Goal: Task Accomplishment & Management: Manage account settings

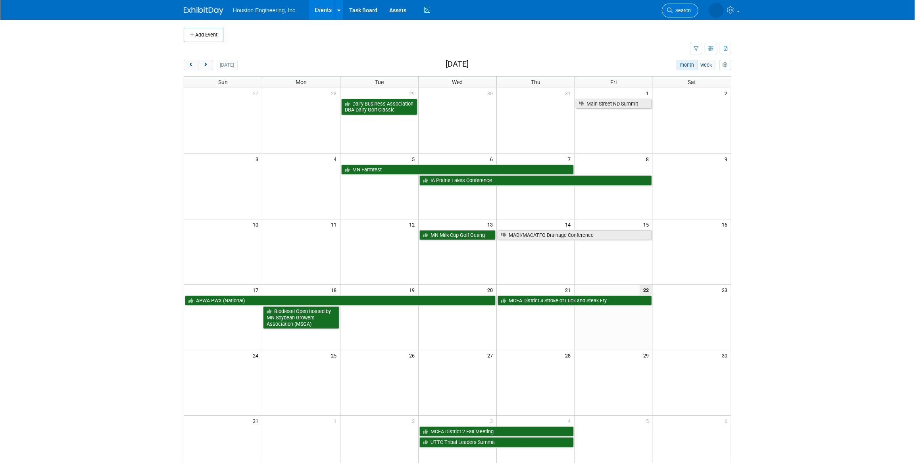
click at [680, 13] on link "Search" at bounding box center [680, 11] width 36 height 14
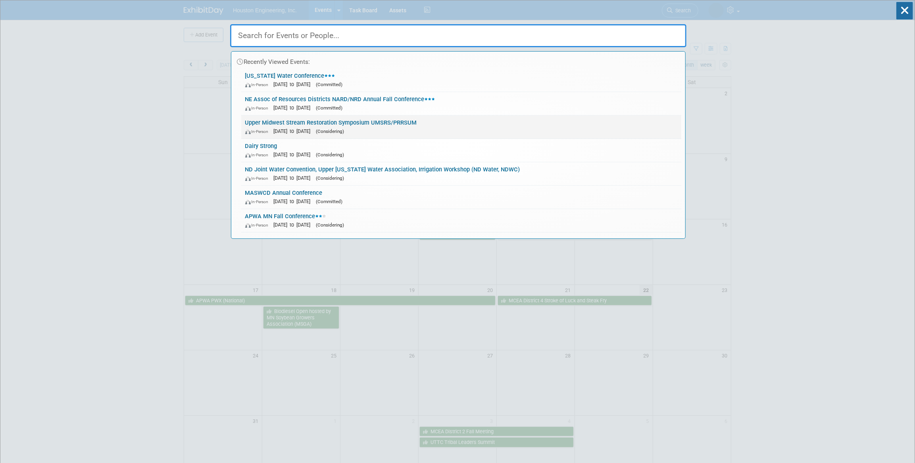
click at [396, 121] on link "Upper Midwest Stream Restoration Symposium UMSRS/PRRSUM In-Person Feb 22, 2026 …" at bounding box center [461, 126] width 440 height 23
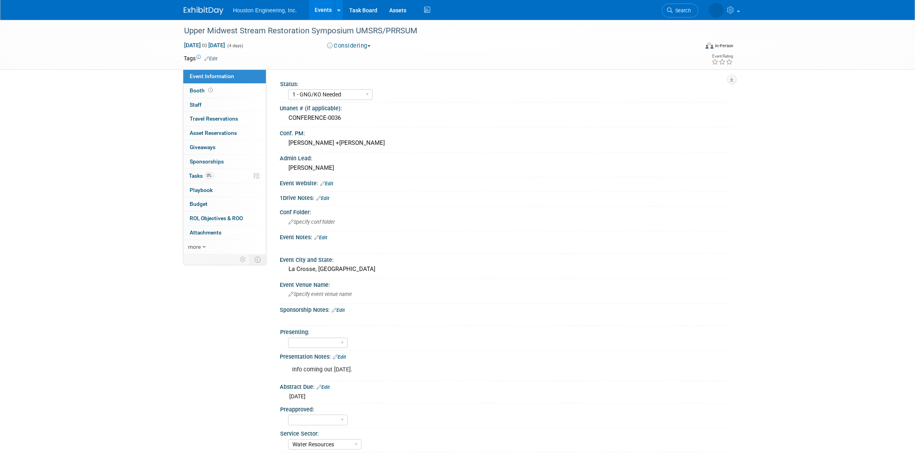
select select "1 - GNG/KO Needed"
select select "Water Resources"
click at [355, 30] on div "Upper Midwest Stream Restoration Symposium UMSRS/PRRSUM" at bounding box center [433, 31] width 505 height 14
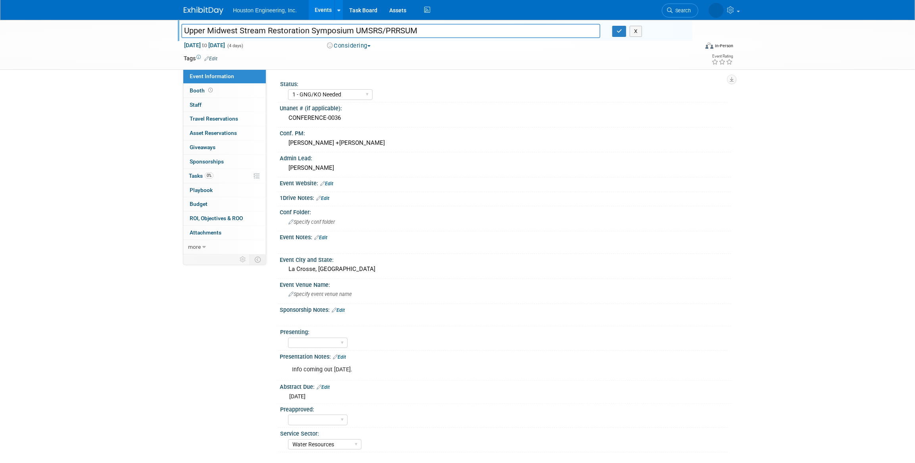
drag, startPoint x: 354, startPoint y: 30, endPoint x: 179, endPoint y: 28, distance: 175.4
click at [179, 28] on div "Upper Midwest Stream Restoration Symposium UMSRS/PRRSUM" at bounding box center [390, 32] width 431 height 12
click at [211, 29] on input "UMSRS/PRRSUM" at bounding box center [390, 31] width 419 height 14
type input "UMSRS and PRRSUM - Upper Midwest Stream Restoration Symposium, P"
click at [325, 238] on link "Edit" at bounding box center [320, 238] width 13 height 6
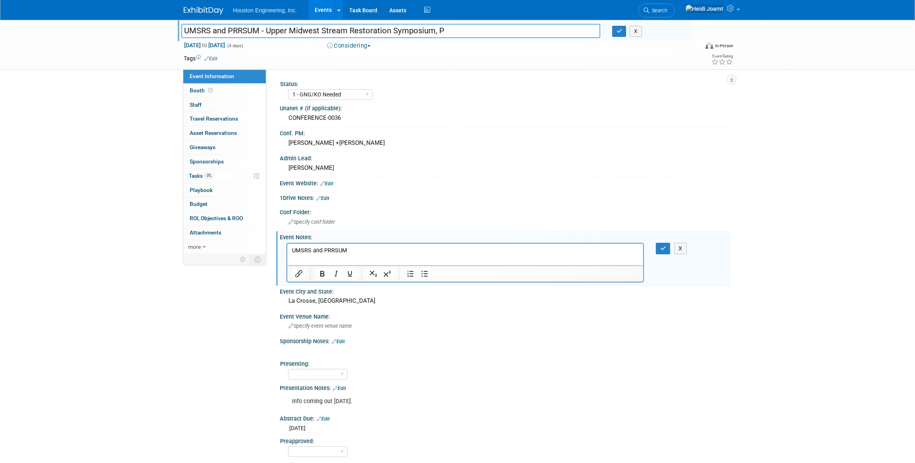
click at [360, 252] on p "UMSRS and PRRSUM" at bounding box center [465, 250] width 347 height 8
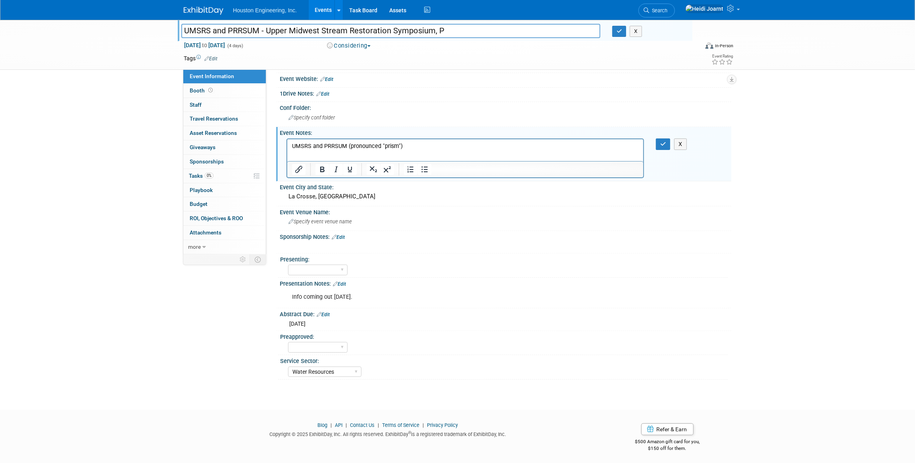
drag, startPoint x: 262, startPoint y: 30, endPoint x: 452, endPoint y: 35, distance: 190.1
click at [452, 35] on input "UMSRS and PRRSUM - Upper Midwest Stream Restoration Symposium, P" at bounding box center [390, 31] width 419 height 14
drag, startPoint x: 267, startPoint y: 32, endPoint x: 171, endPoint y: 28, distance: 95.7
click at [171, 28] on div "Upper Midwest Stream Restoration Symposium UMSRS/PRRSUM UMSRS and PRRSUM - Uppe…" at bounding box center [457, 45] width 915 height 50
type input "Upper Midwest Stream Restoration Symposium UMSRS and PRRSUM"
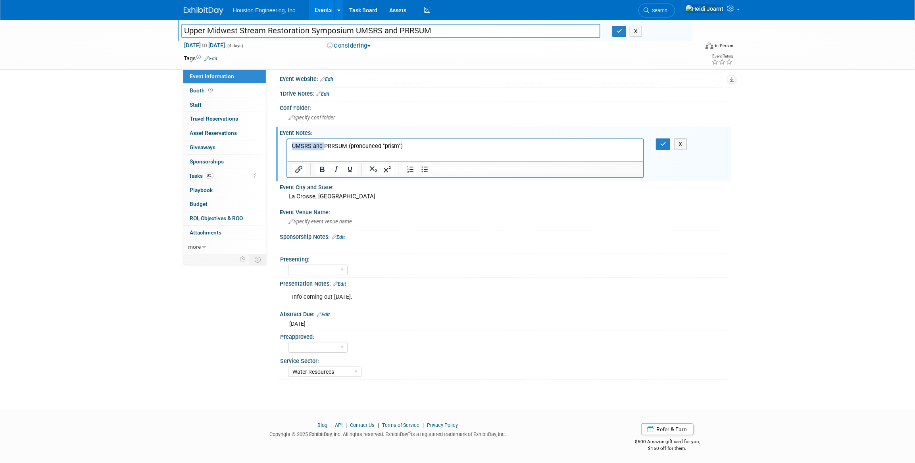
drag, startPoint x: 324, startPoint y: 144, endPoint x: 557, endPoint y: 282, distance: 271.1
click at [287, 144] on html "UMSRS and PRRSUM (pronounced "prism")" at bounding box center [465, 144] width 356 height 11
click at [656, 138] on button "button" at bounding box center [663, 144] width 15 height 12
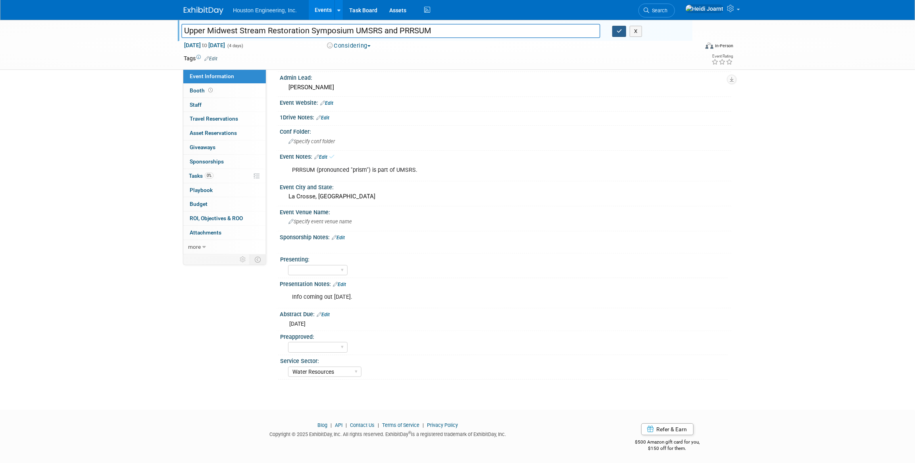
click at [616, 31] on icon "button" at bounding box center [619, 31] width 6 height 5
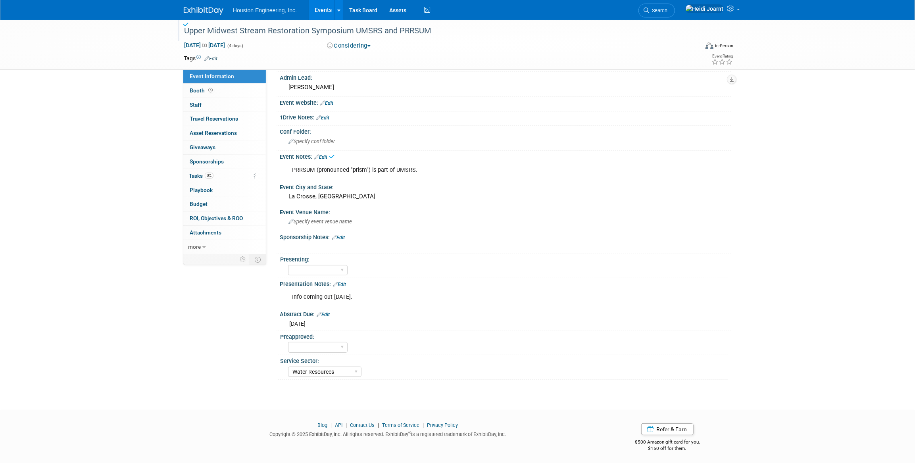
scroll to position [0, 0]
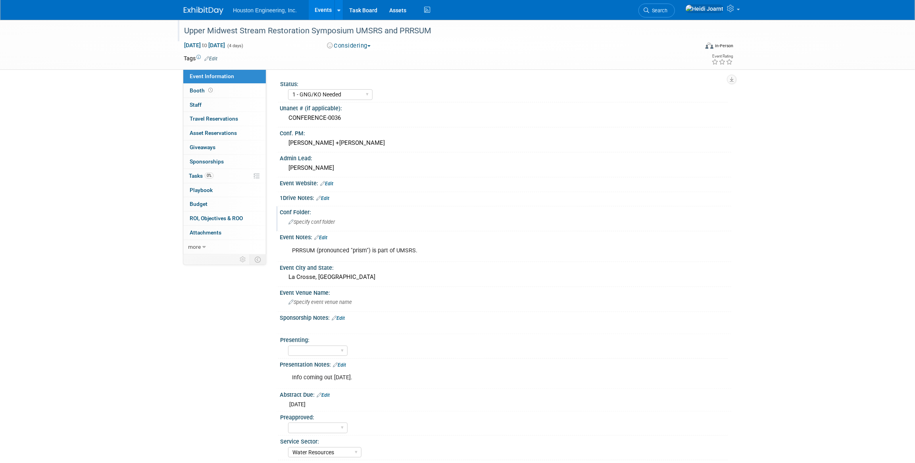
click at [324, 223] on span "Specify conf folder" at bounding box center [311, 222] width 46 height 6
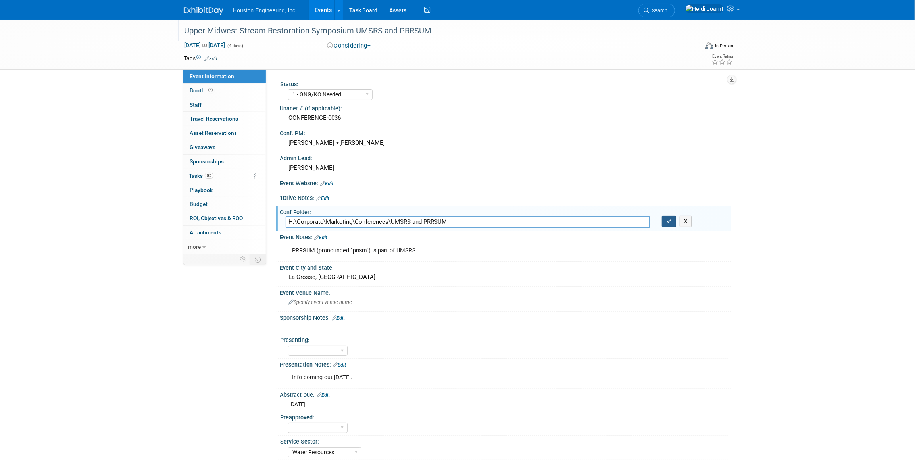
type input "H:\Corporate\Marketing\Conferences\UMSRS and PRRSUM"
click at [670, 222] on icon "button" at bounding box center [669, 221] width 6 height 5
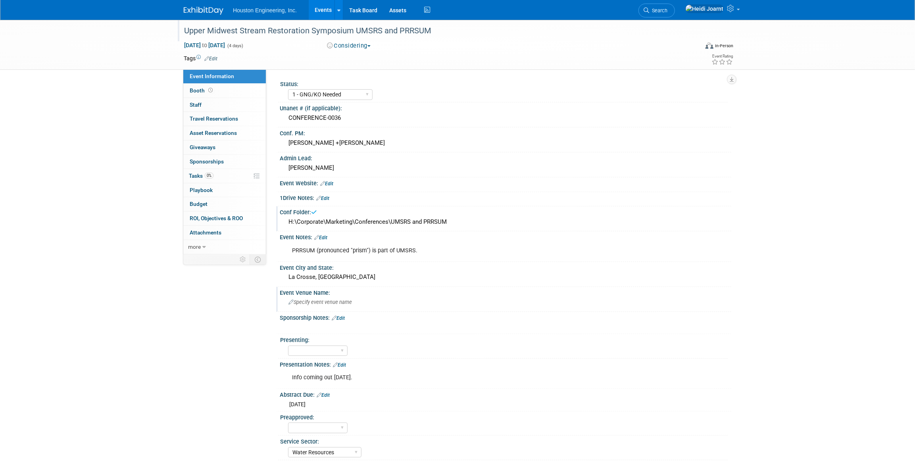
scroll to position [81, 0]
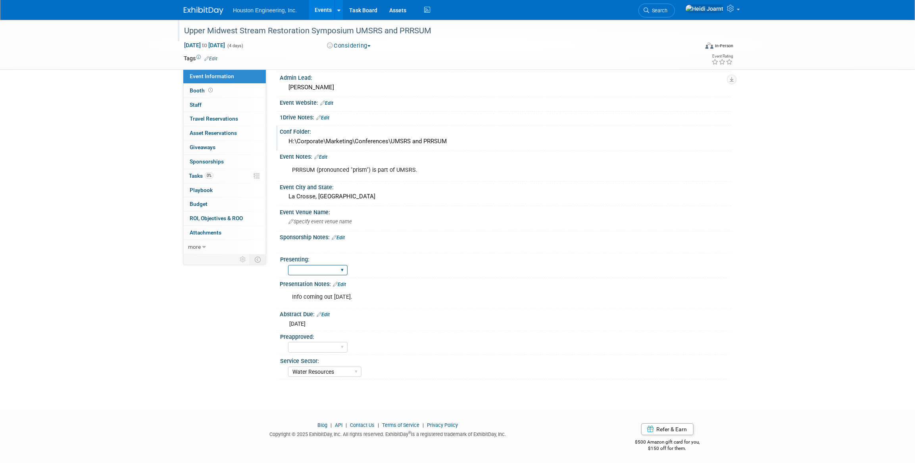
click at [340, 270] on select "Yes No Pending" at bounding box center [318, 270] width 60 height 11
select select "Pending"
click at [288, 265] on select "Yes No Pending" at bounding box center [318, 270] width 60 height 11
click at [342, 282] on link "Edit" at bounding box center [339, 285] width 13 height 6
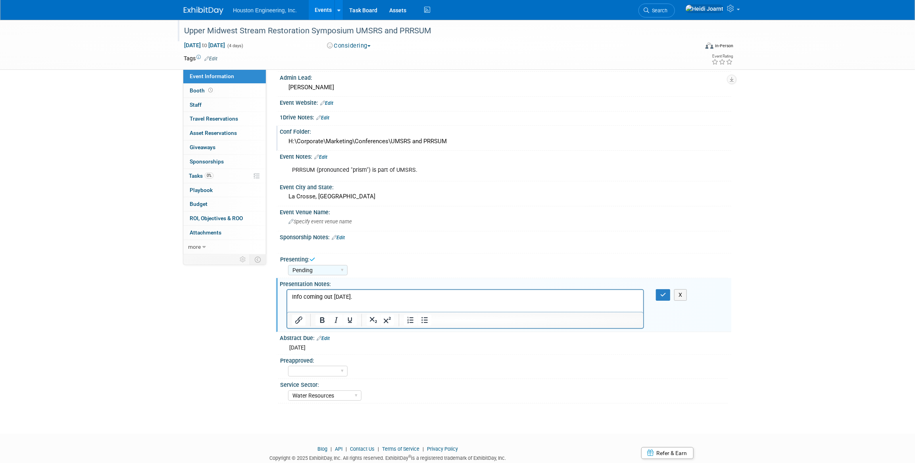
scroll to position [0, 0]
click at [390, 293] on p "Info coming out [DATE]." at bounding box center [465, 297] width 347 height 8
click at [667, 293] on button "button" at bounding box center [663, 295] width 15 height 12
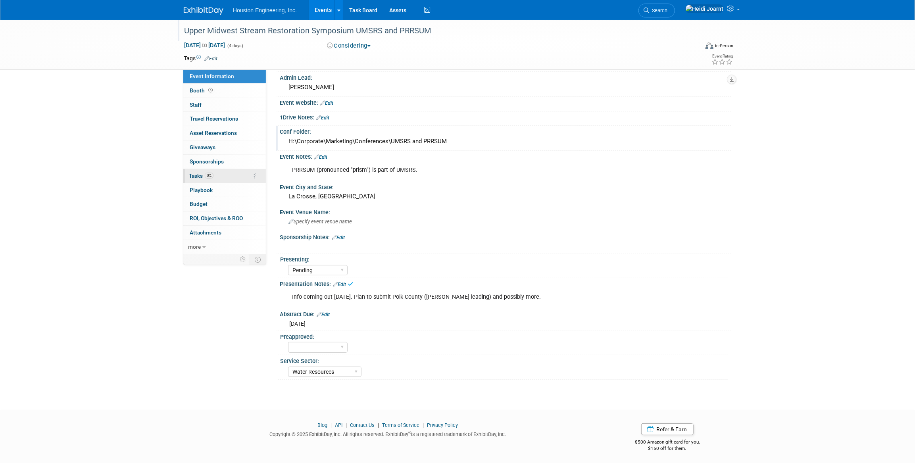
click at [215, 173] on link "0% Tasks 0%" at bounding box center [224, 176] width 83 height 14
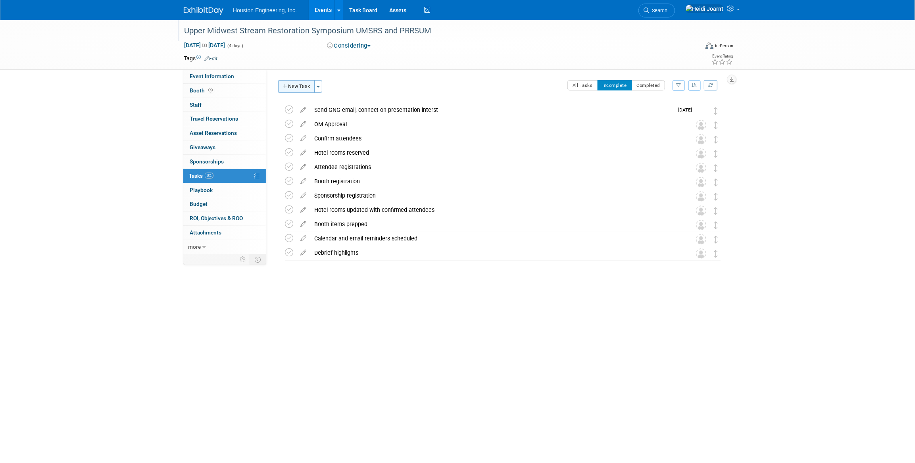
click at [297, 87] on button "New Task" at bounding box center [296, 86] width 36 height 13
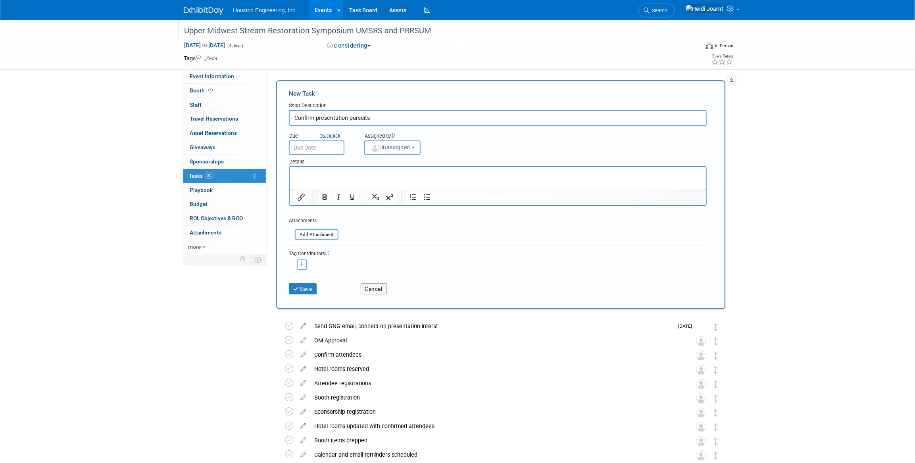
type input "Confirm presentation pursuits"
click at [363, 175] on p "Rich Text Area. Press ALT-0 for help." at bounding box center [497, 174] width 407 height 8
click at [405, 142] on button "Unassigned" at bounding box center [392, 147] width 56 height 14
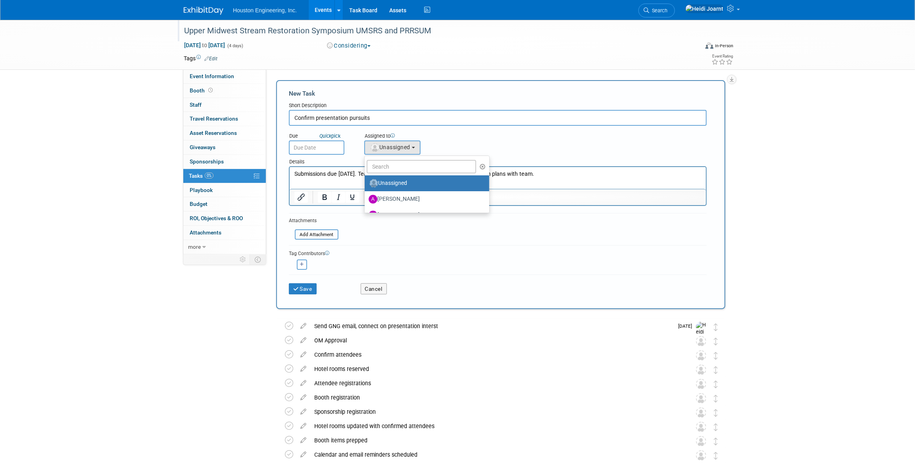
click at [406, 156] on ul "Unassigned [PERSON_NAME] [PERSON_NAME] [PERSON_NAME] [PERSON_NAME] [PERSON_NAME…" at bounding box center [426, 185] width 125 height 58
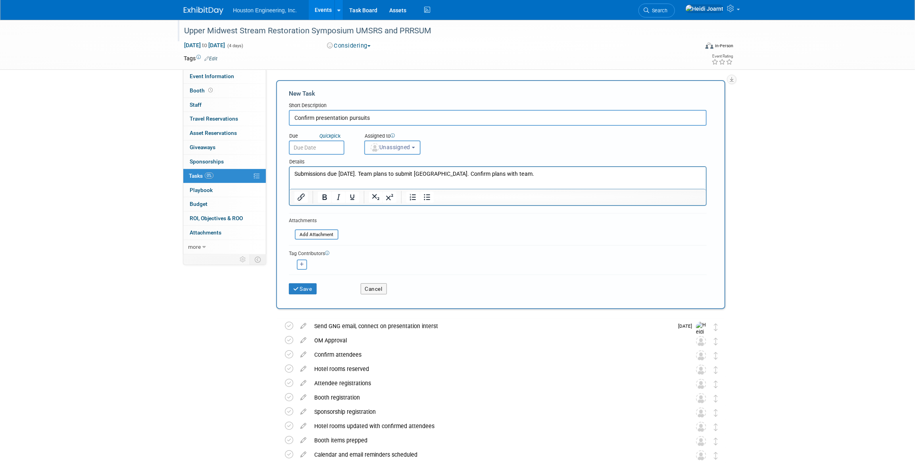
click at [403, 154] on button "Unassigned" at bounding box center [392, 147] width 56 height 14
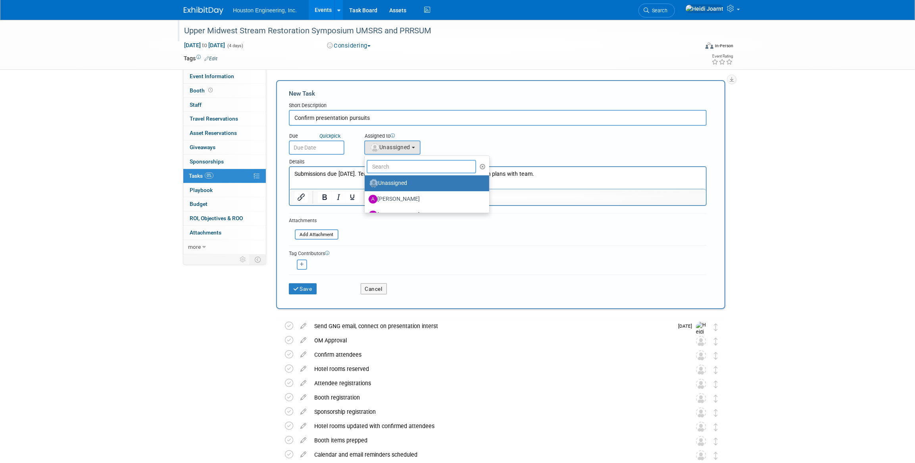
click at [398, 171] on input "text" at bounding box center [421, 166] width 109 height 13
type input "[PERSON_NAME]"
click at [397, 183] on label "[PERSON_NAME] (me)" at bounding box center [410, 183] width 83 height 13
click at [366, 183] on input "[PERSON_NAME] (me)" at bounding box center [363, 182] width 5 height 5
select select "6d2580fd-cc23-403a-9f47-834f17e7f51f"
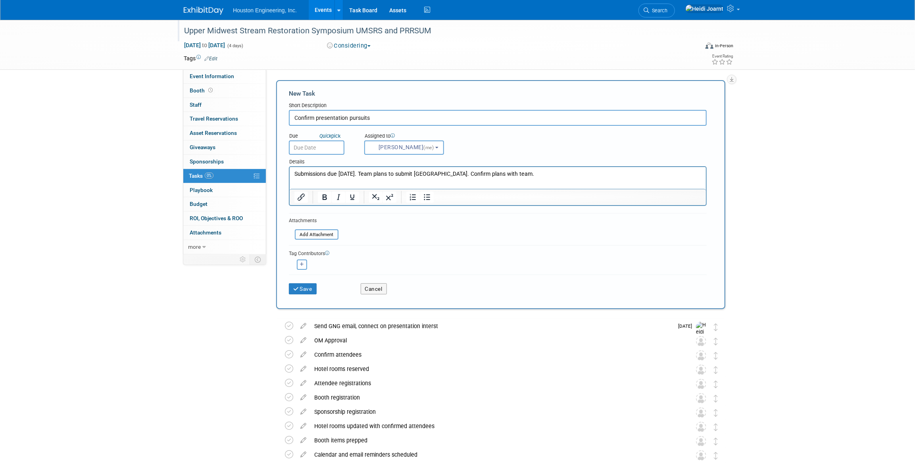
click at [355, 175] on p "Submissions due [DATE]. Team plans to submit [GEOGRAPHIC_DATA]. Confirm plans w…" at bounding box center [497, 174] width 407 height 8
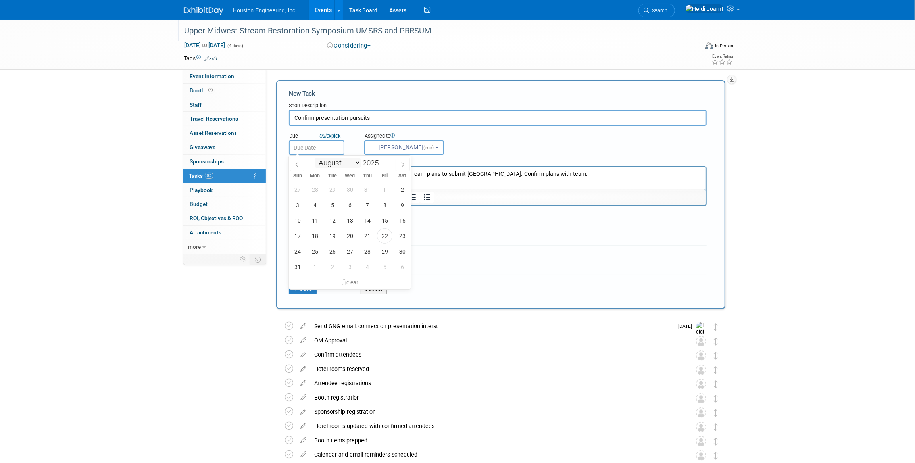
click at [319, 151] on input "text" at bounding box center [317, 147] width 56 height 14
click at [405, 167] on span at bounding box center [403, 163] width 14 height 13
click at [400, 166] on icon at bounding box center [403, 165] width 6 height 6
select select "9"
click at [310, 217] on span "13" at bounding box center [314, 220] width 15 height 15
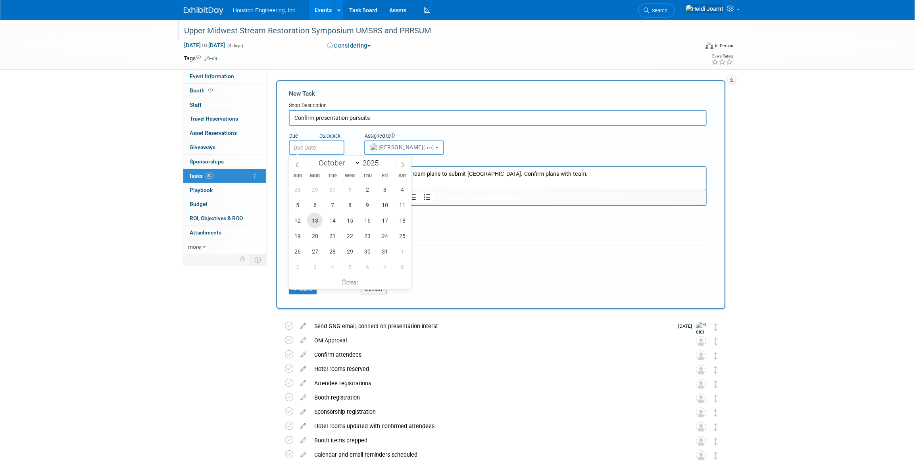
type input "[DATE]"
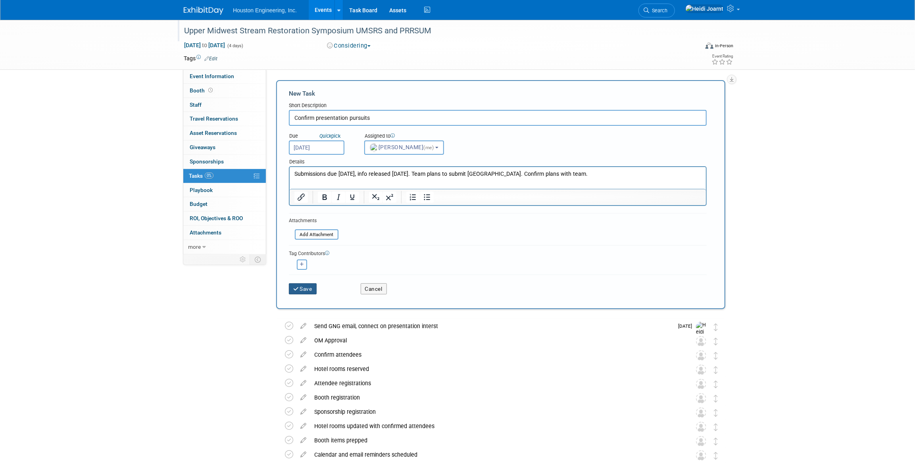
click at [310, 288] on button "Save" at bounding box center [303, 288] width 28 height 11
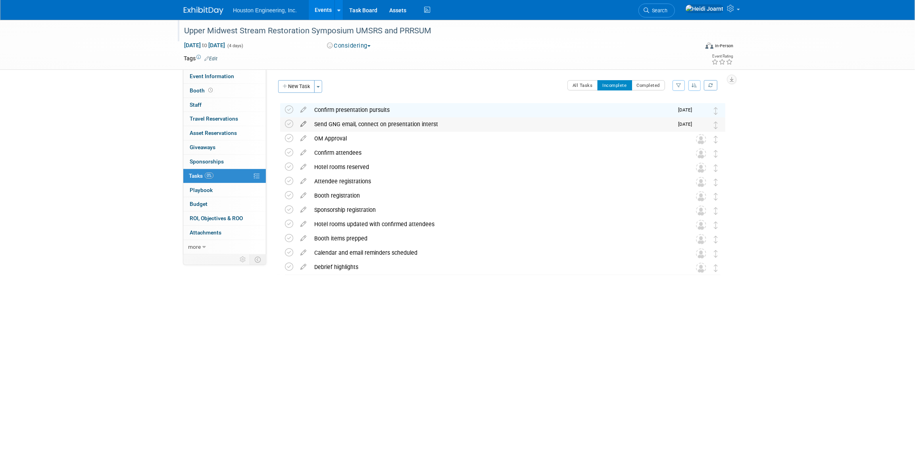
click at [301, 122] on icon at bounding box center [303, 122] width 14 height 10
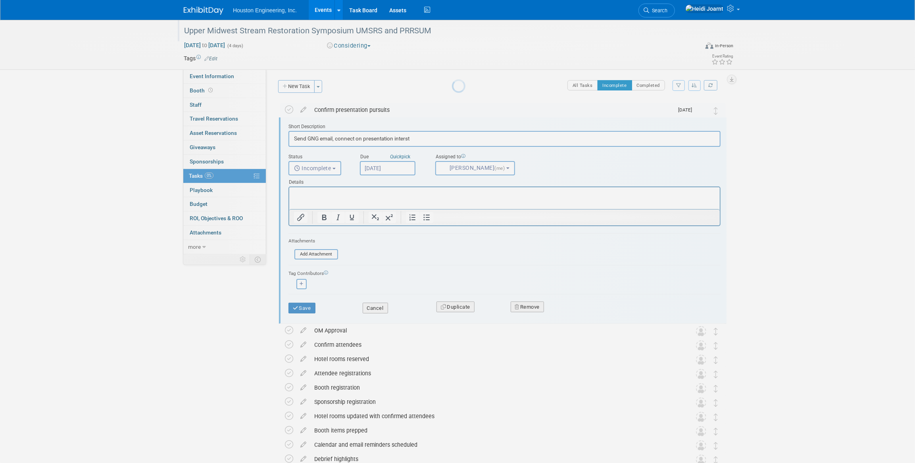
scroll to position [1, 0]
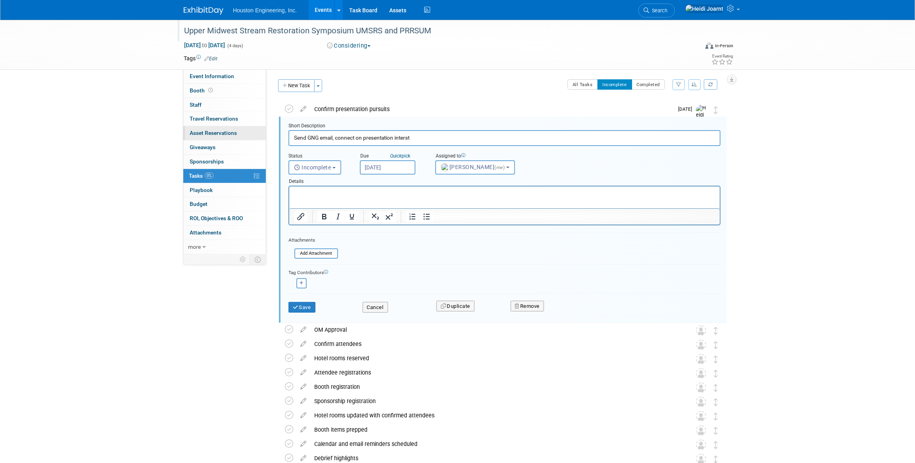
drag, startPoint x: 436, startPoint y: 138, endPoint x: 265, endPoint y: 136, distance: 171.8
click at [265, 136] on div "Event Information Event Info Booth Booth 0 Staff 0 Staff 0 Travel Reservations …" at bounding box center [457, 258] width 559 height 479
type input "Schedule KO"
click at [374, 304] on button "Cancel" at bounding box center [375, 307] width 25 height 11
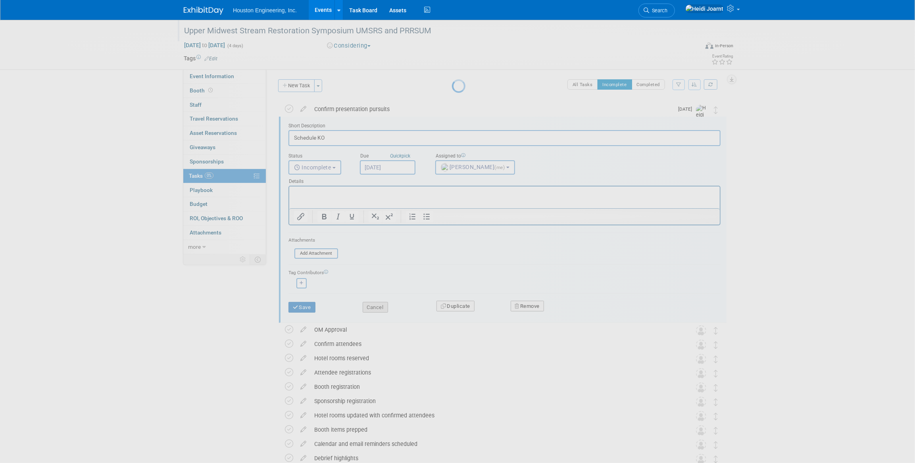
scroll to position [0, 0]
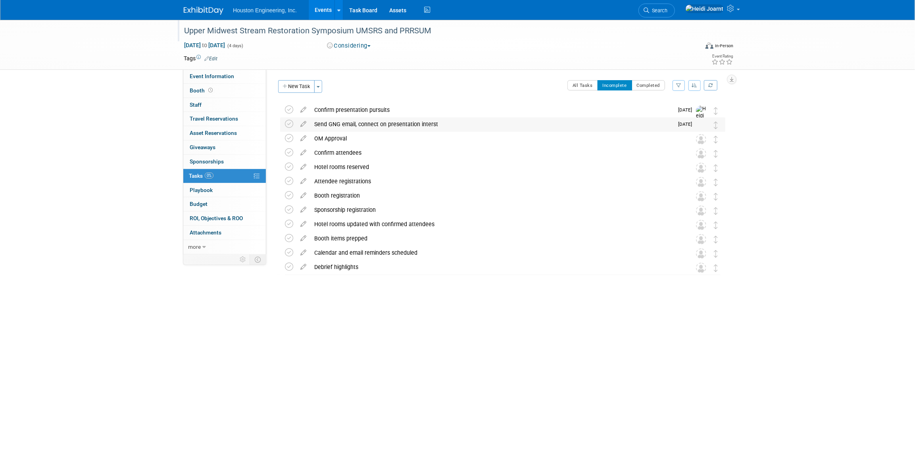
click at [343, 127] on div "Send GNG email, connect on presentation interst" at bounding box center [491, 123] width 363 height 13
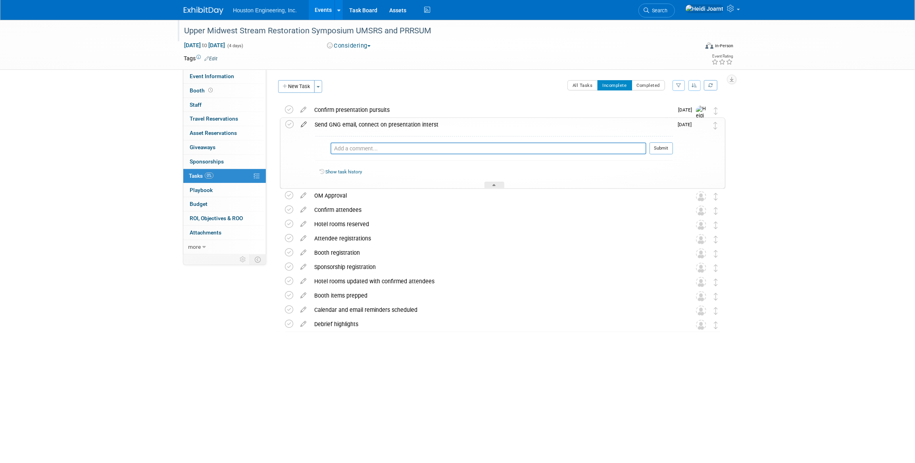
click at [303, 123] on icon at bounding box center [304, 123] width 14 height 10
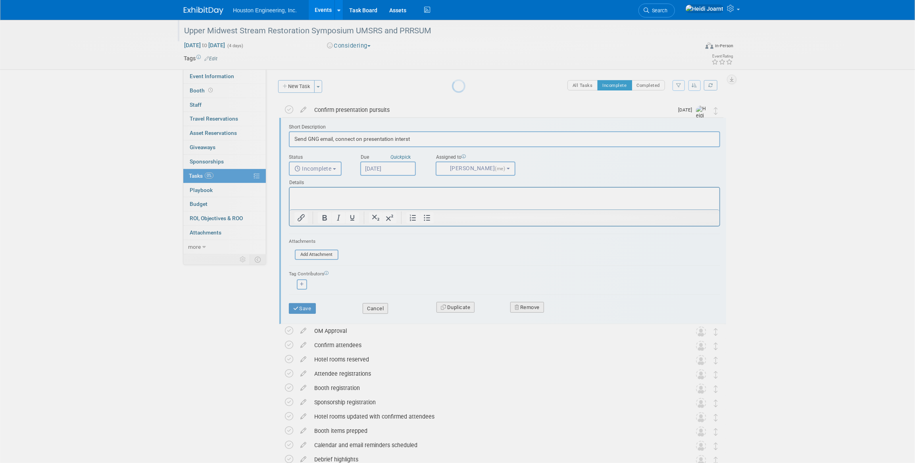
scroll to position [1, 0]
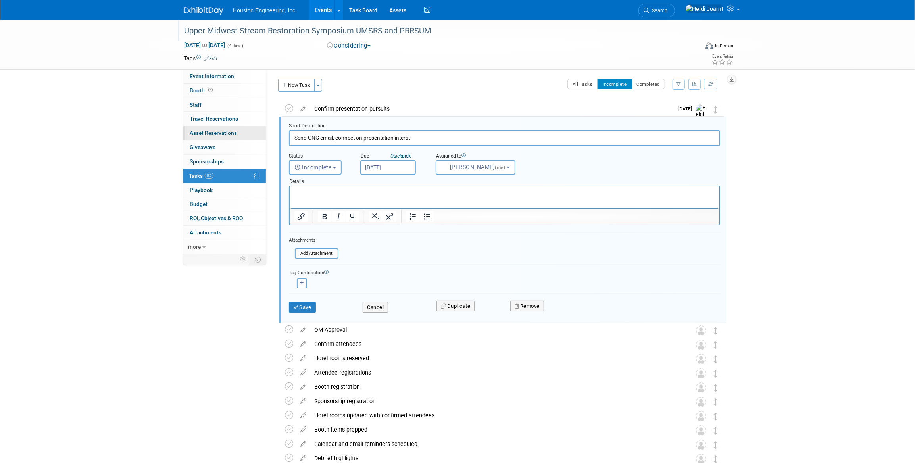
drag, startPoint x: 421, startPoint y: 139, endPoint x: 244, endPoint y: 129, distance: 177.2
click at [244, 129] on div "Event Information Event Info Booth Booth 0 Staff 0 Staff 0 Travel Reservations …" at bounding box center [457, 259] width 559 height 480
drag, startPoint x: 417, startPoint y: 139, endPoint x: 393, endPoint y: 139, distance: 24.2
click at [393, 139] on input "Send GNG email, connect on presentation interst" at bounding box center [504, 137] width 431 height 15
type input "Send GNG email, connect on presentation news"
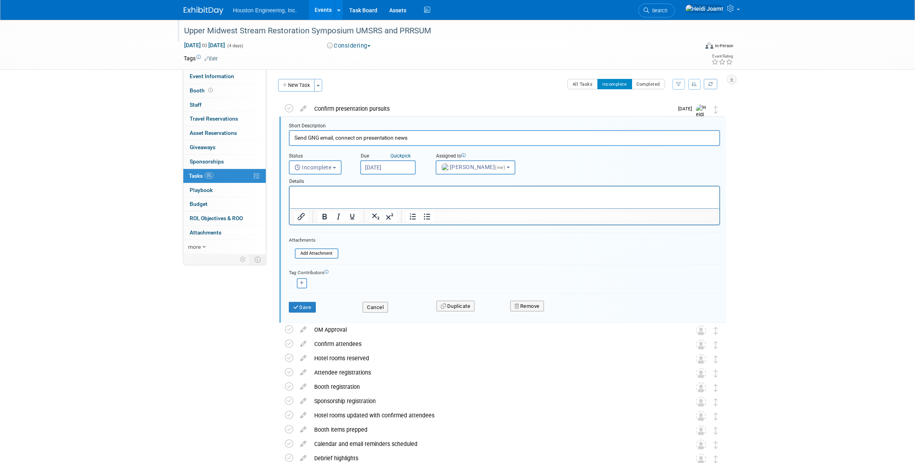
click at [390, 163] on input "[DATE]" at bounding box center [388, 167] width 56 height 14
click at [470, 186] on span at bounding box center [474, 183] width 14 height 13
select select "10"
click at [459, 225] on span "7" at bounding box center [455, 224] width 15 height 15
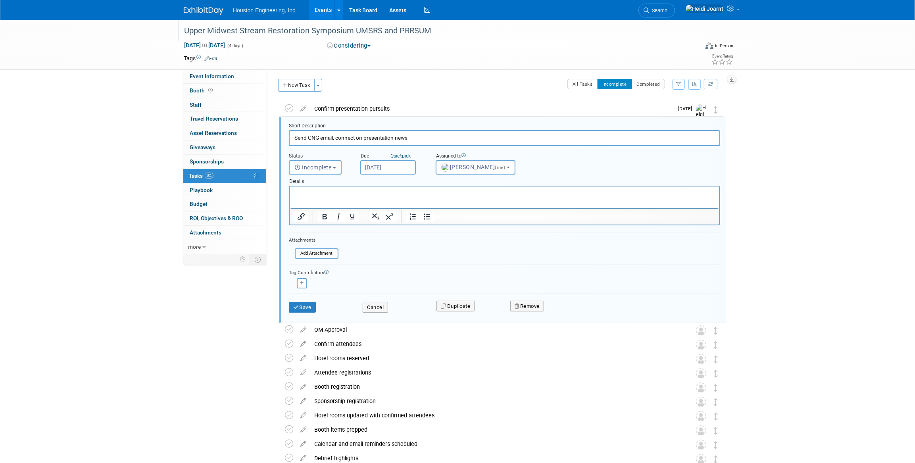
click at [403, 168] on input "[DATE]" at bounding box center [388, 167] width 56 height 14
click at [458, 238] on span "14" at bounding box center [455, 239] width 15 height 15
type input "[DATE]"
click at [309, 309] on button "Save" at bounding box center [302, 307] width 27 height 11
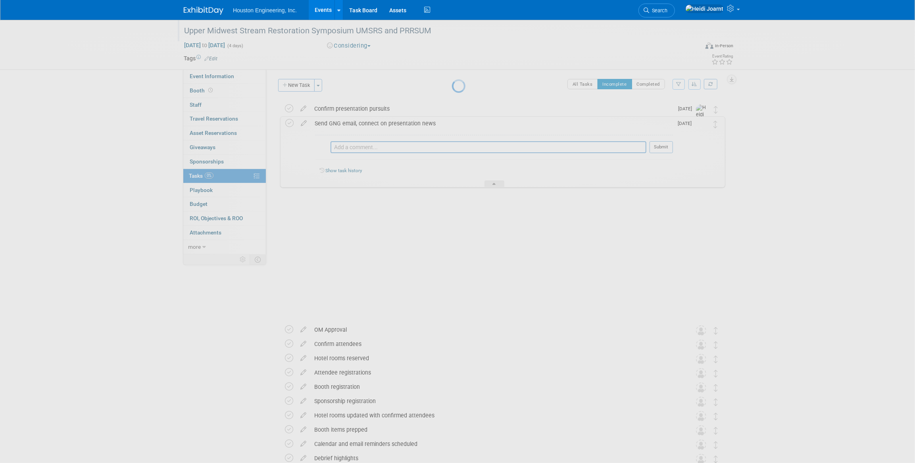
scroll to position [0, 0]
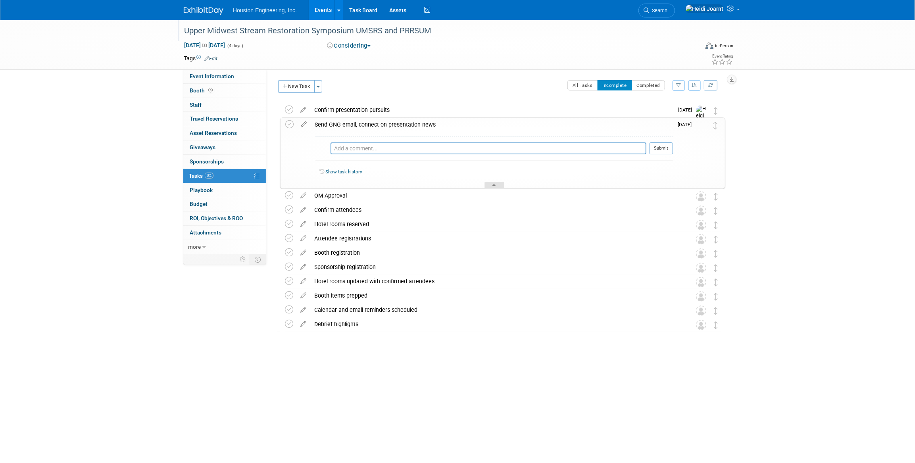
click at [487, 183] on div at bounding box center [494, 185] width 20 height 7
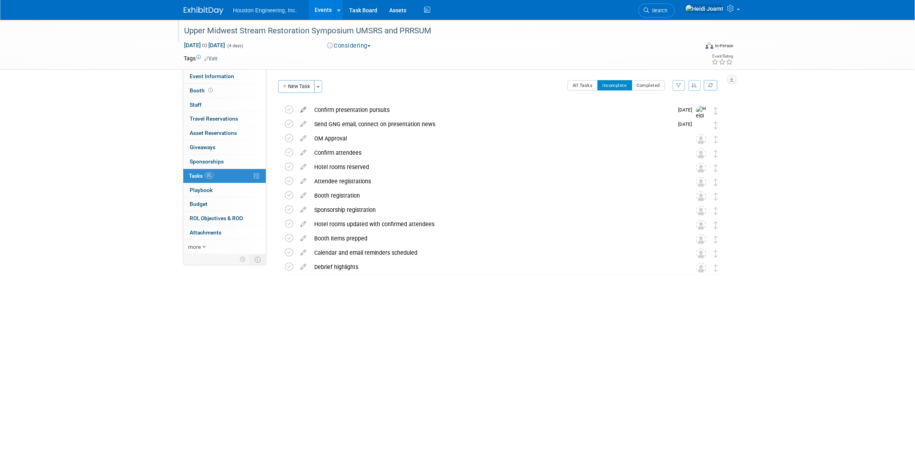
click at [307, 109] on icon at bounding box center [303, 108] width 14 height 10
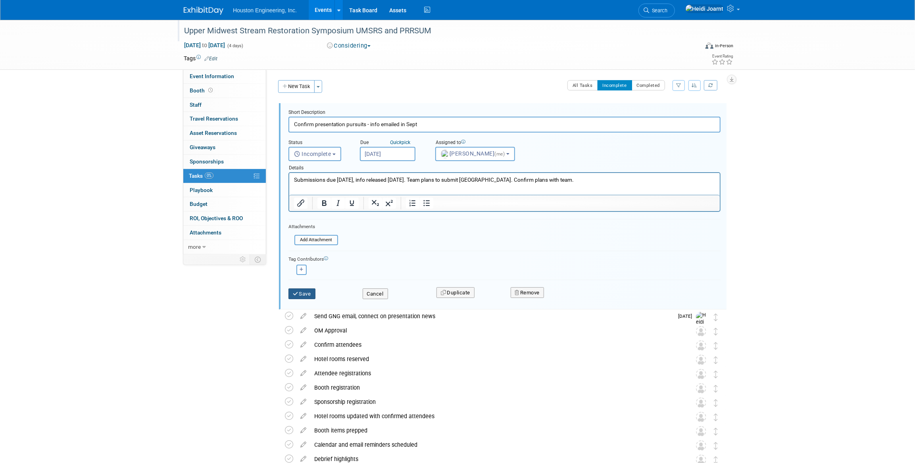
type input "Confirm presentation pursuits - info emailed in Sept"
click at [299, 296] on button "Save" at bounding box center [301, 293] width 27 height 11
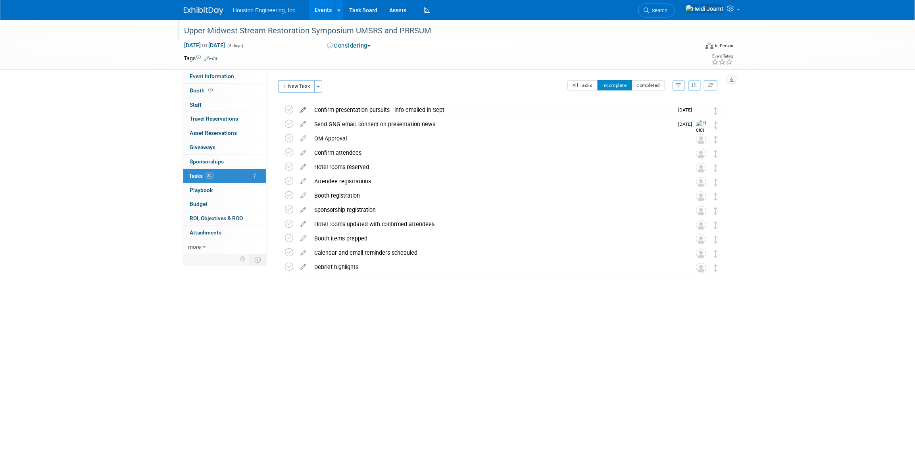
click at [306, 110] on icon at bounding box center [303, 108] width 14 height 10
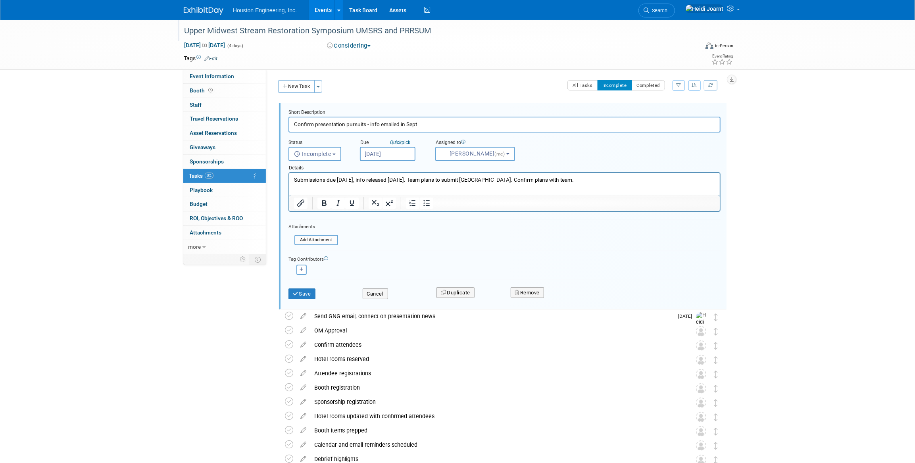
click at [370, 123] on input "Confirm presentation pursuits - info emailed in Sept" at bounding box center [504, 124] width 432 height 15
type input "Confirm presentation pursuits"
click at [406, 180] on p "Submissions due [DATE], info released [DATE]. Team plans to submit [GEOGRAPHIC_…" at bounding box center [504, 180] width 421 height 8
drag, startPoint x: 310, startPoint y: 300, endPoint x: 309, endPoint y: 283, distance: 17.1
click at [309, 283] on div "Save Cancel Duplicate Remove" at bounding box center [504, 292] width 444 height 19
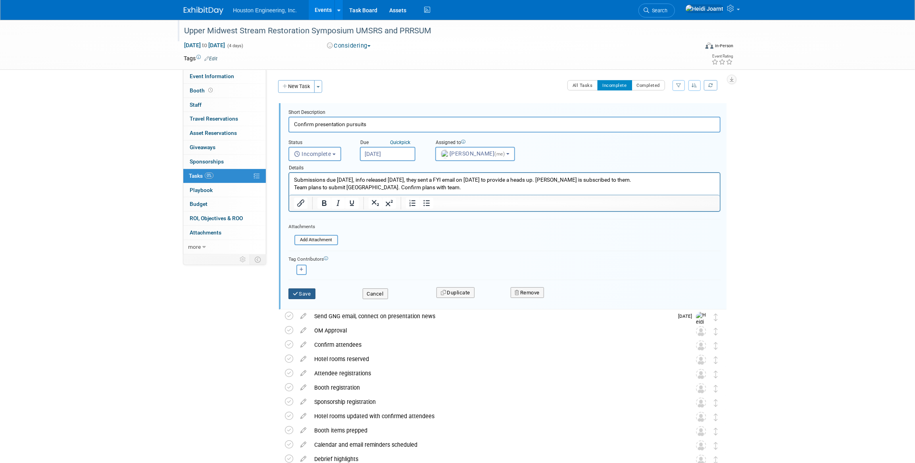
click at [305, 288] on button "Save" at bounding box center [301, 293] width 27 height 11
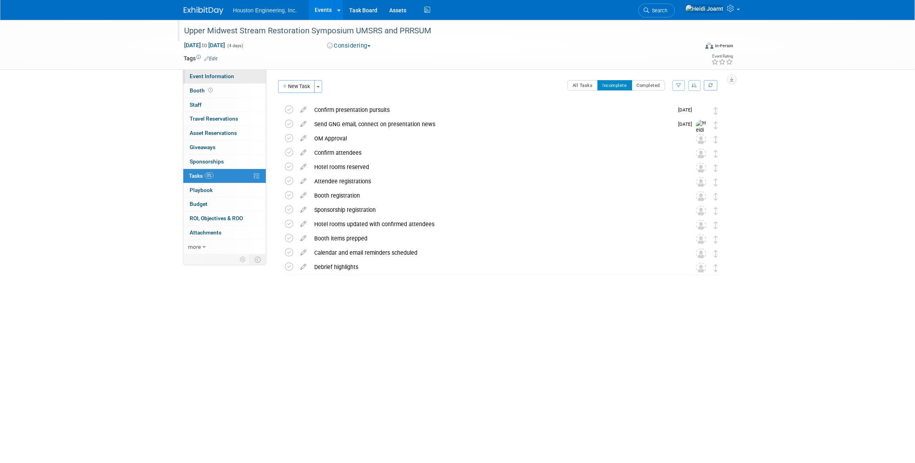
click at [220, 79] on span "Event Information" at bounding box center [212, 76] width 44 height 6
select select "1 - GNG/KO Needed"
select select "Pending"
select select "Water Resources"
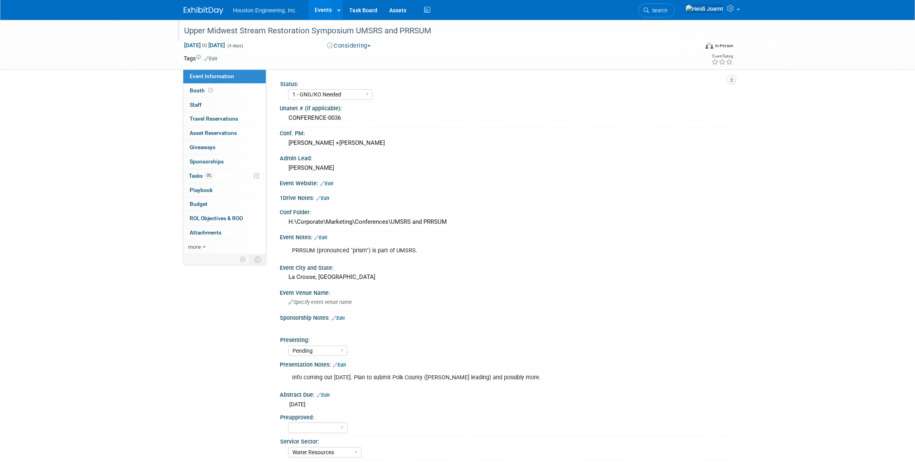
click at [329, 184] on link "Edit" at bounding box center [326, 184] width 13 height 6
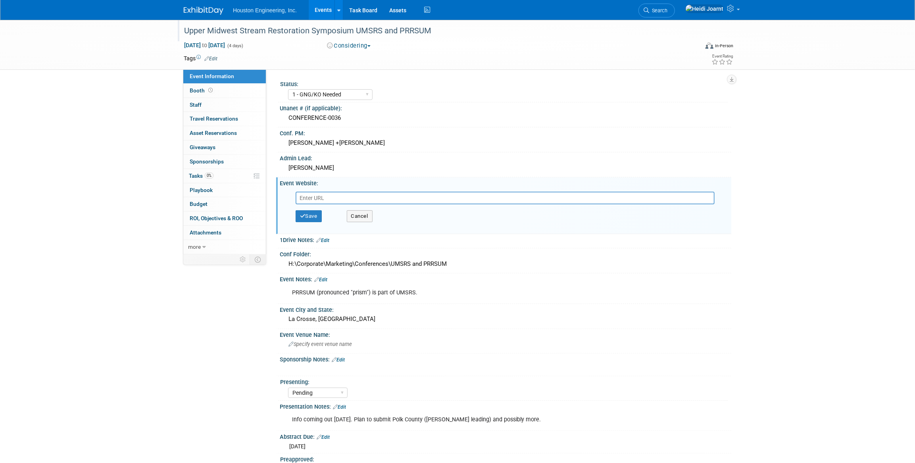
click at [345, 192] on input "text" at bounding box center [505, 198] width 419 height 13
paste input "[URL][DOMAIN_NAME]"
type input "[URL][DOMAIN_NAME]"
click at [313, 215] on button "Save" at bounding box center [309, 216] width 26 height 12
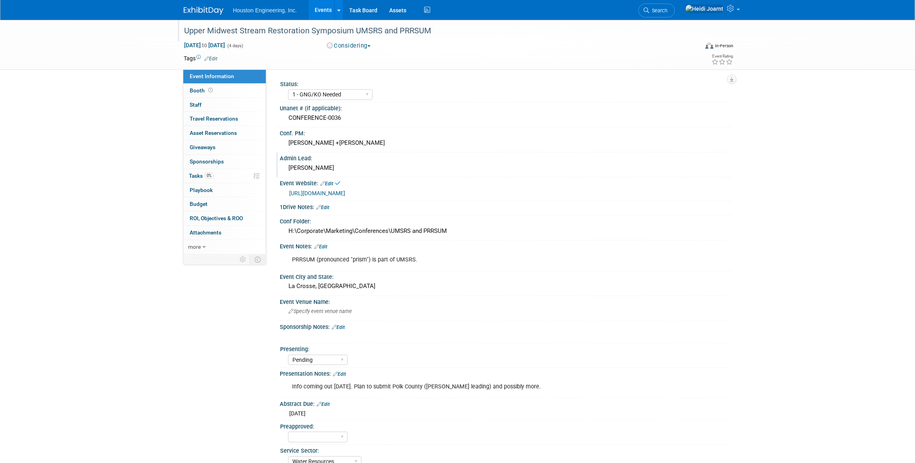
click at [314, 166] on div "[PERSON_NAME]" at bounding box center [506, 168] width 440 height 12
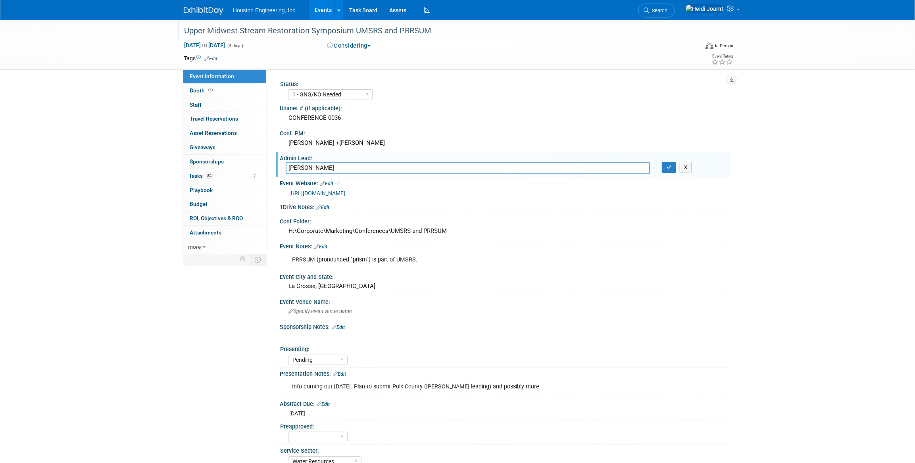
drag, startPoint x: 317, startPoint y: 167, endPoint x: 275, endPoint y: 169, distance: 42.1
click at [275, 169] on div "Status: 1 - GNG/KO Needed 2 - Post KO/Active Planning 3 - Reg/Prep Done Unanet …" at bounding box center [498, 161] width 465 height 184
type input "[PERSON_NAME] or [PERSON_NAME]?"
click at [665, 167] on button "button" at bounding box center [669, 167] width 14 height 11
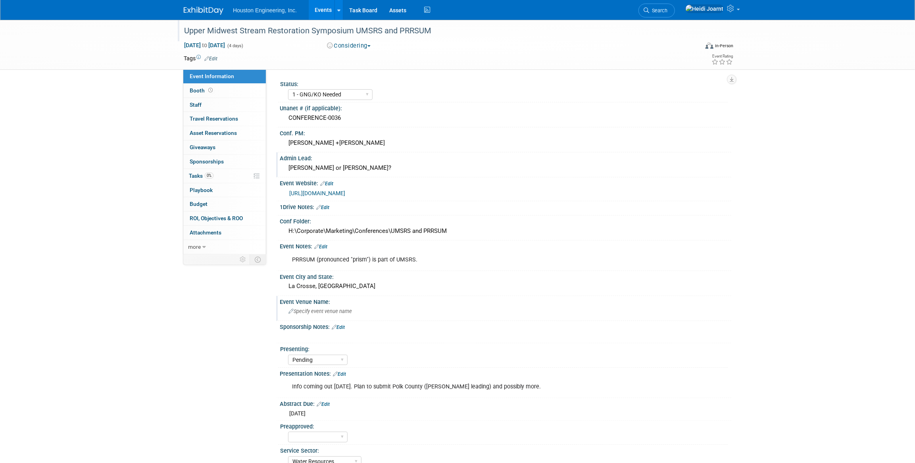
click at [317, 310] on span "Specify event venue name" at bounding box center [319, 311] width 63 height 6
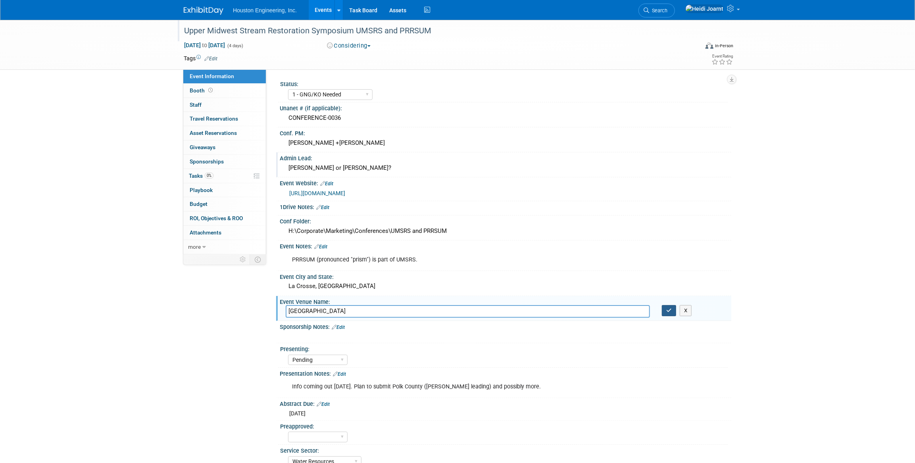
type input "[GEOGRAPHIC_DATA]"
click at [671, 309] on icon "button" at bounding box center [669, 310] width 6 height 5
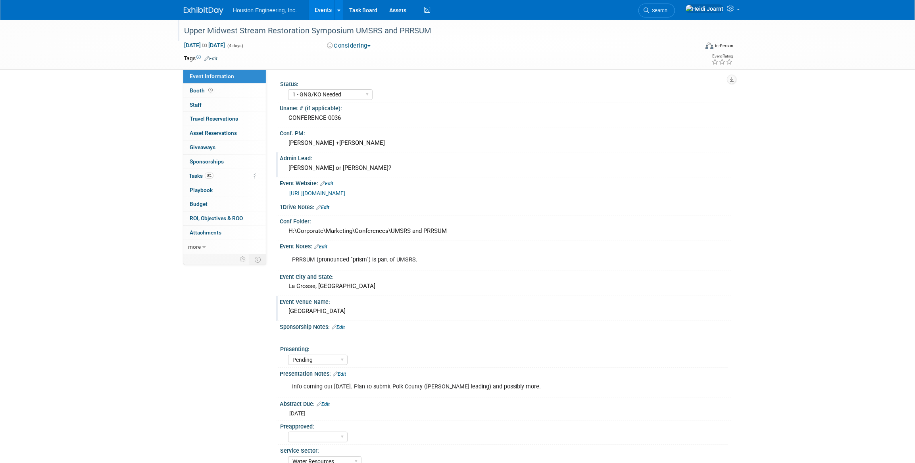
click at [326, 247] on link "Edit" at bounding box center [320, 247] width 13 height 6
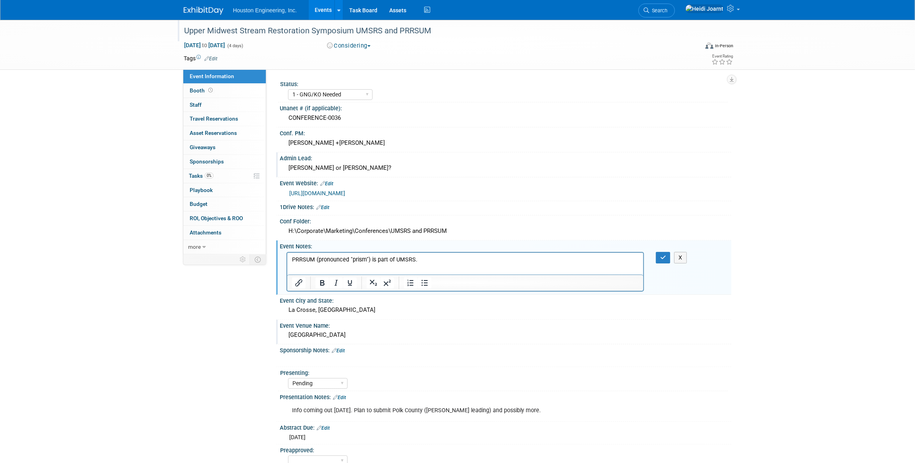
click at [432, 260] on p "PRRSUM (pronounced "prism") is part of UMSRS." at bounding box center [465, 259] width 347 height 8
click at [664, 255] on icon "button" at bounding box center [663, 258] width 6 height 6
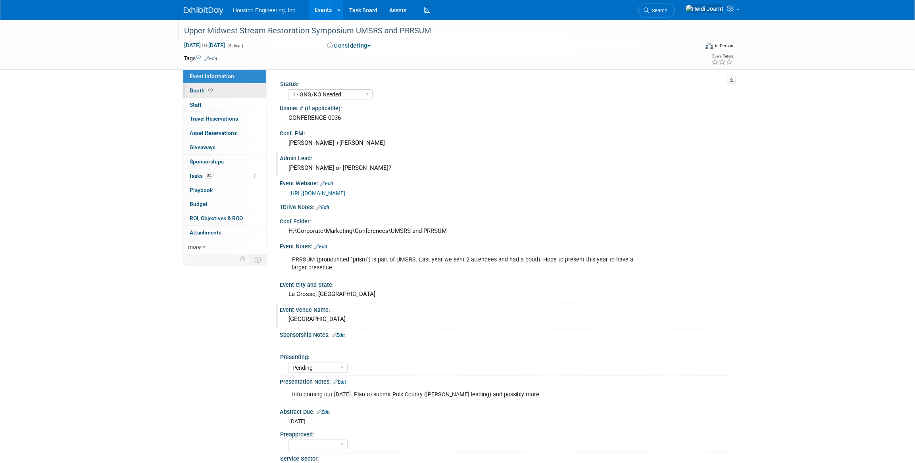
click at [246, 93] on link "Booth" at bounding box center [224, 91] width 83 height 14
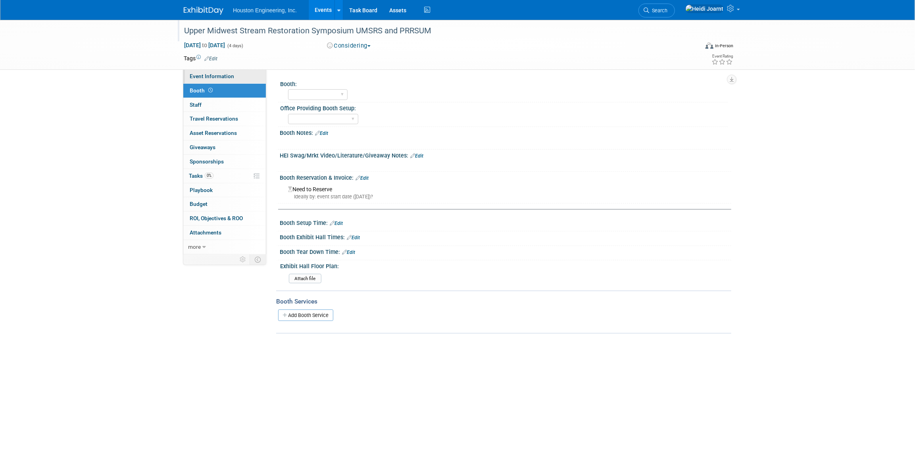
click at [223, 73] on span "Event Information" at bounding box center [212, 76] width 44 height 6
select select "1 - GNG/KO Needed"
select select "Pending"
select select "Water Resources"
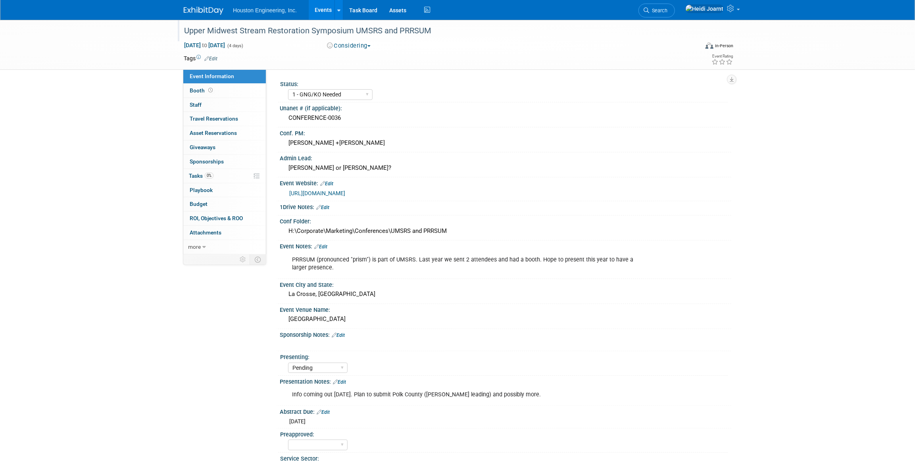
click at [208, 58] on icon at bounding box center [206, 58] width 5 height 5
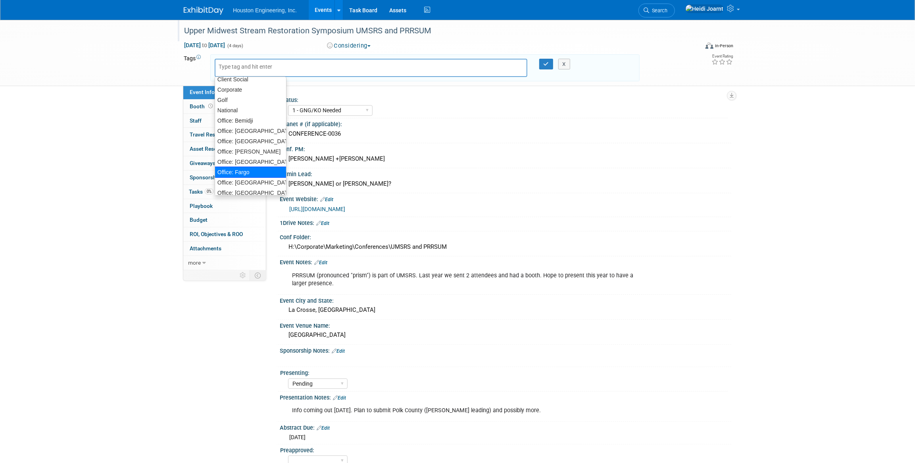
scroll to position [72, 0]
click at [237, 108] on div "Office: [GEOGRAPHIC_DATA]" at bounding box center [251, 105] width 72 height 11
type input "Office: [GEOGRAPHIC_DATA]"
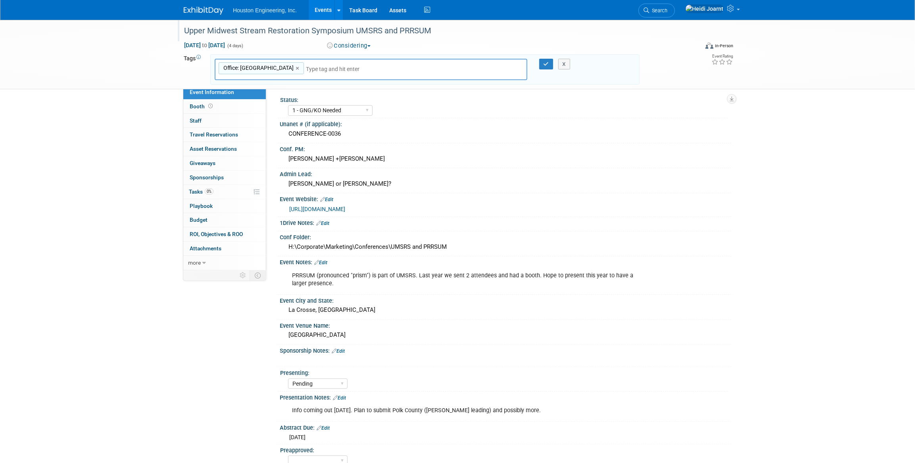
click at [306, 69] on input "text" at bounding box center [361, 69] width 111 height 8
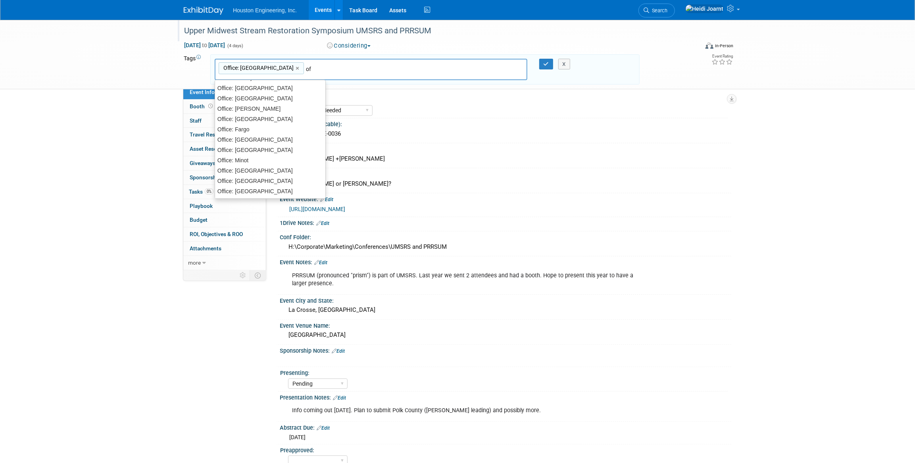
type input "off"
click at [261, 159] on div "Office: [GEOGRAPHIC_DATA]" at bounding box center [270, 159] width 111 height 11
type input "Office: [GEOGRAPHIC_DATA], Office: [GEOGRAPHIC_DATA]"
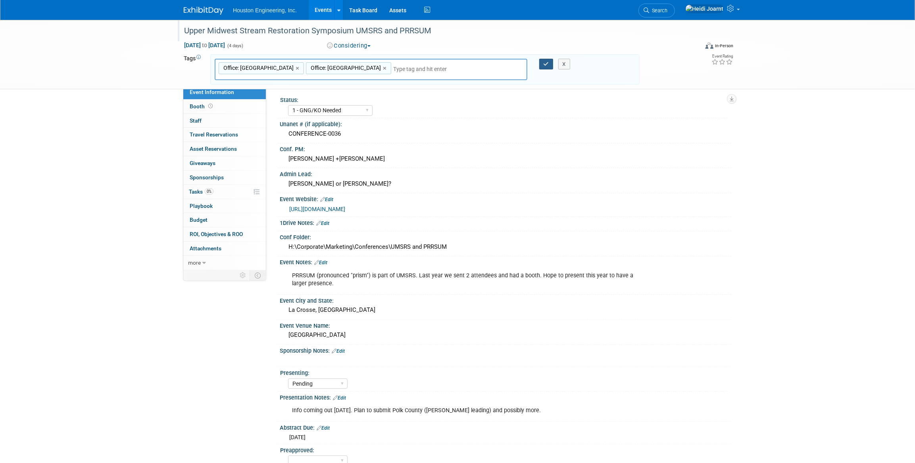
click at [547, 64] on icon "button" at bounding box center [546, 63] width 6 height 5
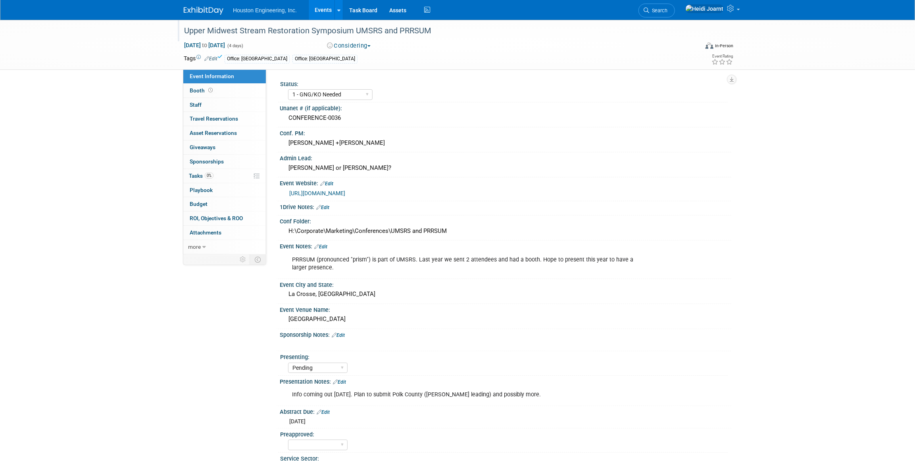
click at [318, 4] on link "Events" at bounding box center [323, 10] width 29 height 20
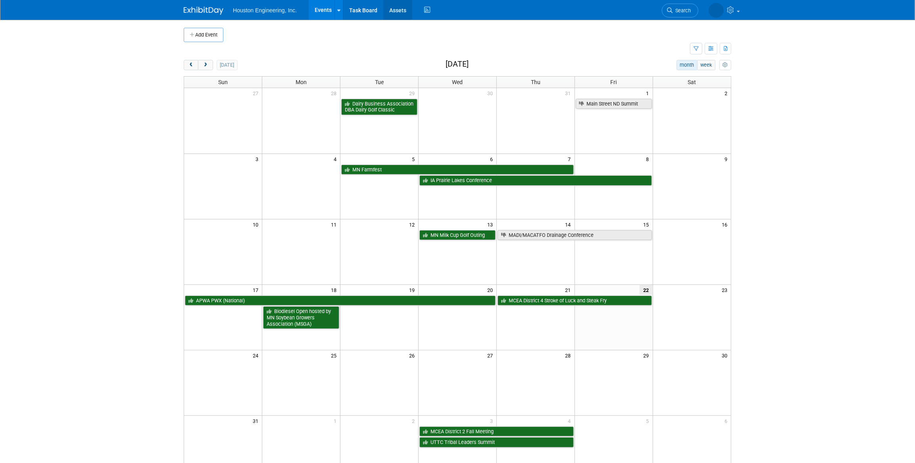
click at [401, 9] on link "Assets" at bounding box center [397, 10] width 29 height 20
